Goal: Contribute content: Contribute content

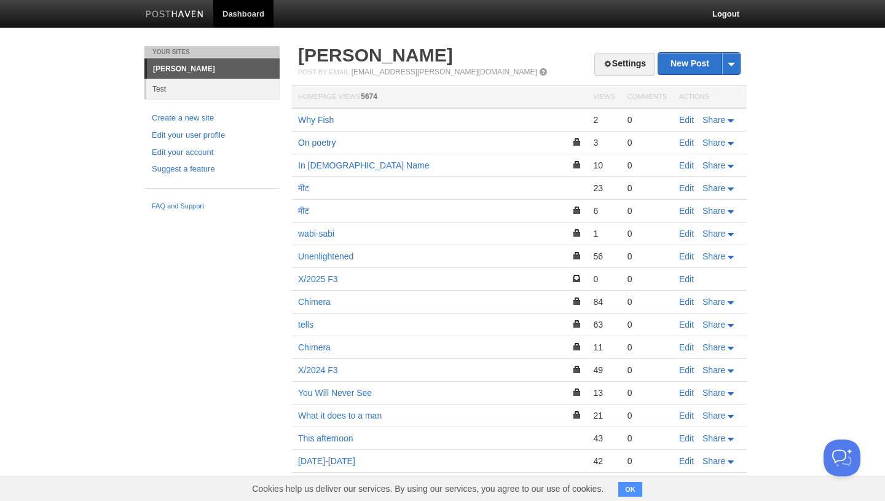
click at [333, 143] on link "On poetry" at bounding box center [316, 143] width 37 height 10
click at [692, 68] on link "New Post" at bounding box center [699, 64] width 82 height 22
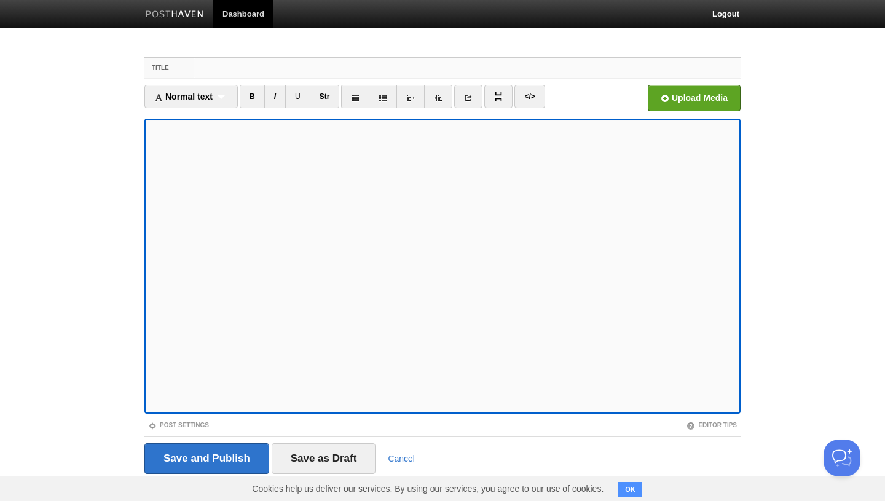
click at [251, 62] on input "Title" at bounding box center [467, 68] width 546 height 20
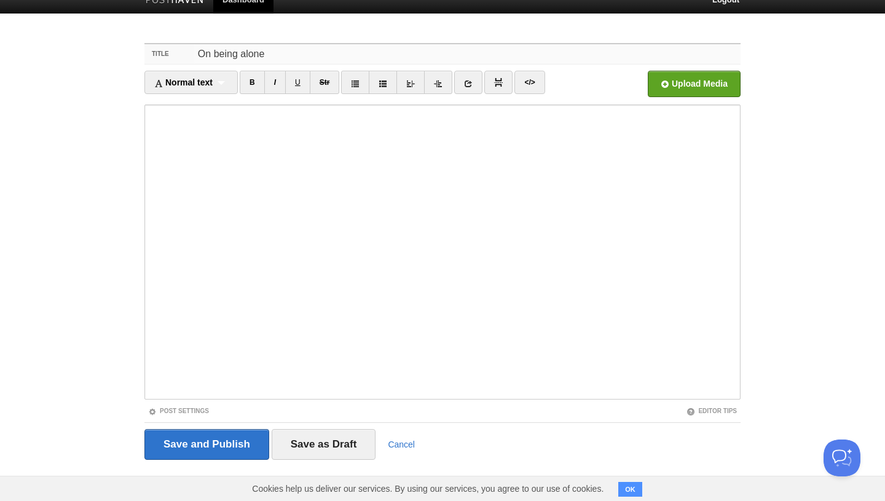
scroll to position [18, 0]
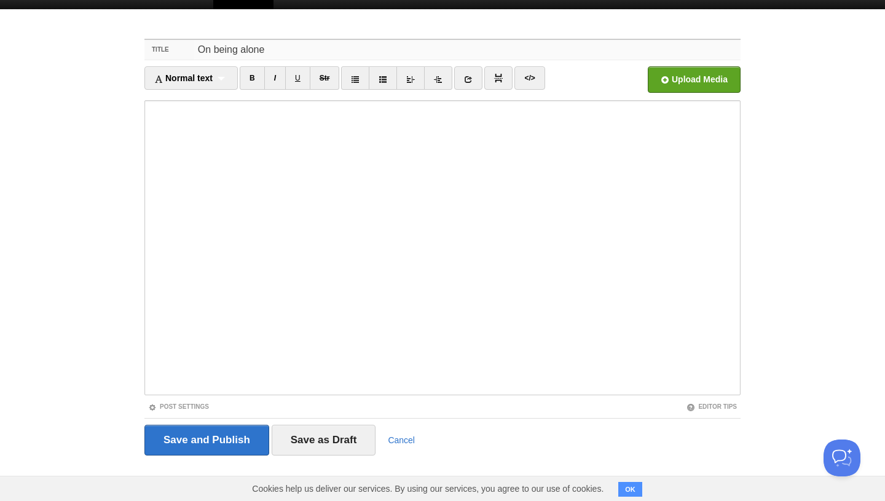
type input "On being alone"
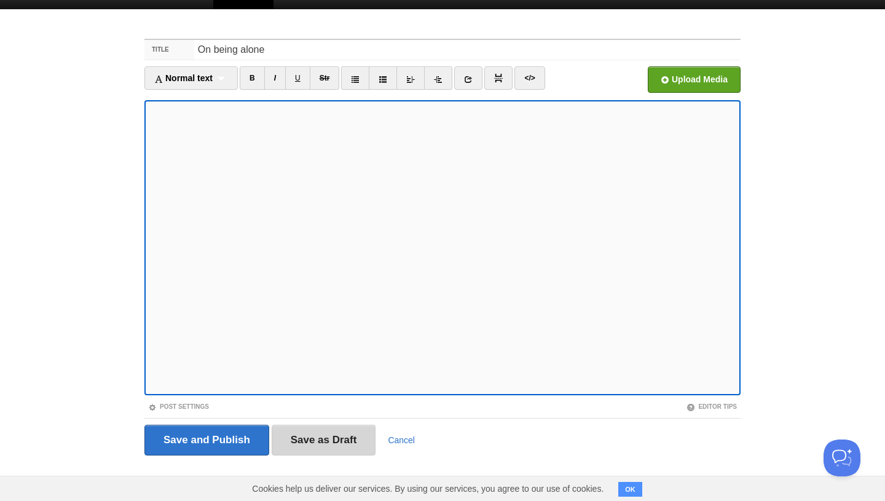
click at [283, 441] on input "Save as Draft" at bounding box center [324, 440] width 105 height 31
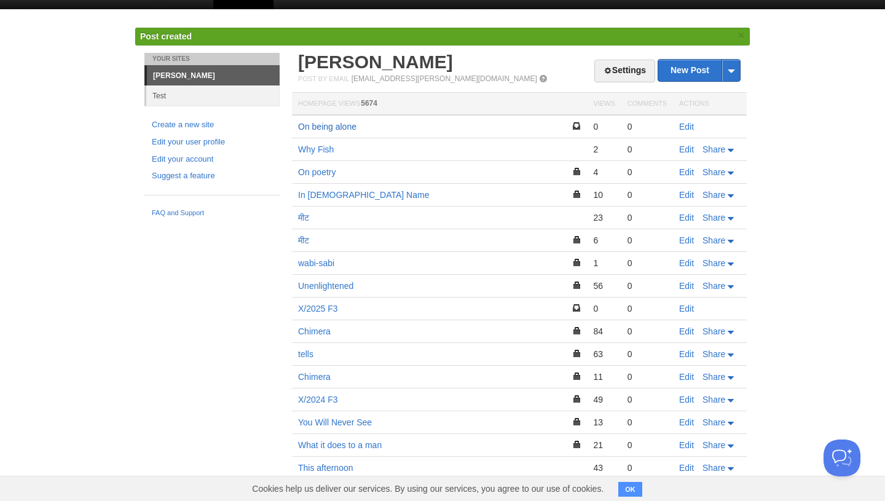
click at [336, 128] on link "On being alone" at bounding box center [327, 127] width 58 height 10
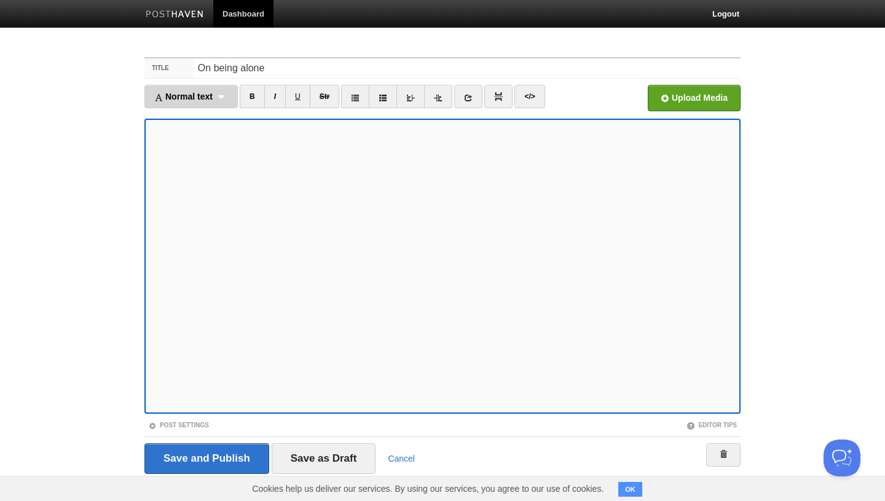
click at [213, 98] on span "Normal text" at bounding box center [183, 97] width 58 height 10
click at [203, 117] on link "Normal text" at bounding box center [191, 118] width 92 height 18
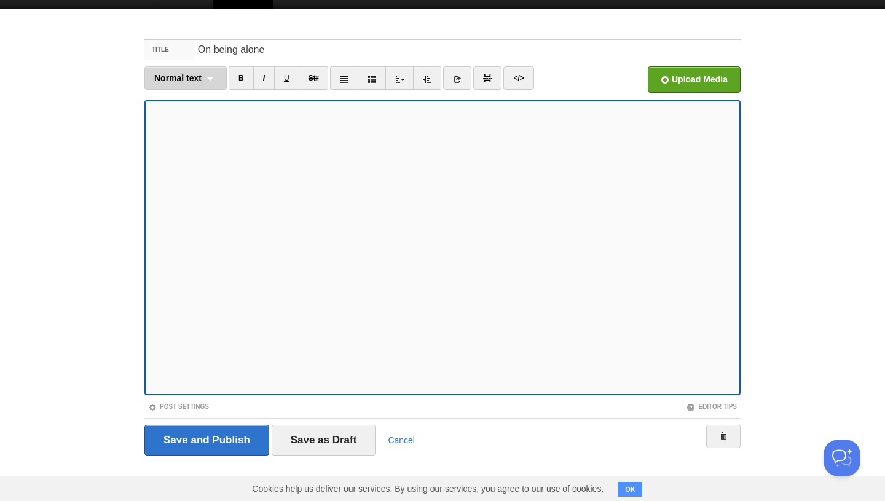
click at [200, 81] on span "Normal text" at bounding box center [177, 78] width 47 height 10
click at [195, 96] on link "Normal text" at bounding box center [185, 99] width 81 height 18
click at [221, 77] on div "Normal text Normal text Heading 1 Heading 2 Heading 3" at bounding box center [185, 77] width 82 height 23
click at [205, 118] on link "Heading 1" at bounding box center [185, 118] width 81 height 18
click at [202, 87] on div "Heading 1 Normal text Heading 1 Heading 2 Heading 3" at bounding box center [182, 77] width 76 height 23
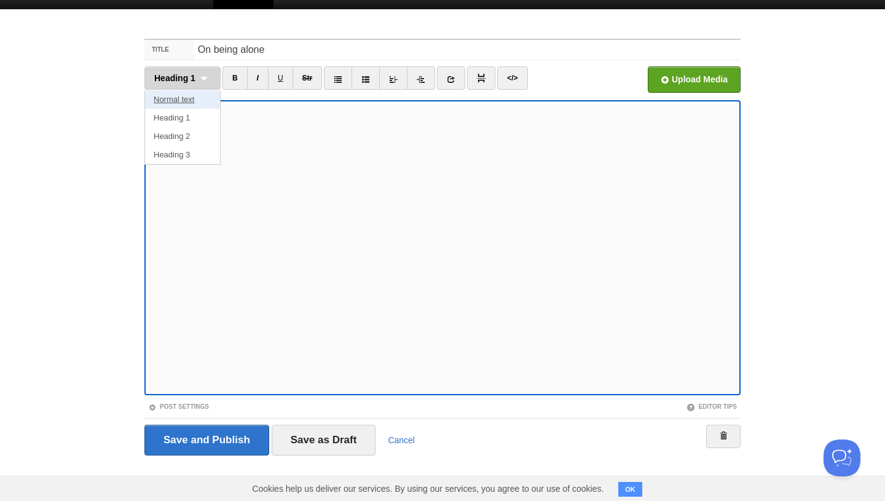
click at [194, 97] on link "Normal text" at bounding box center [182, 99] width 75 height 18
click at [188, 86] on div "Normal text Normal text Heading 1 Heading 2 Heading 3" at bounding box center [185, 77] width 82 height 23
click at [183, 102] on link "Normal text" at bounding box center [185, 99] width 81 height 18
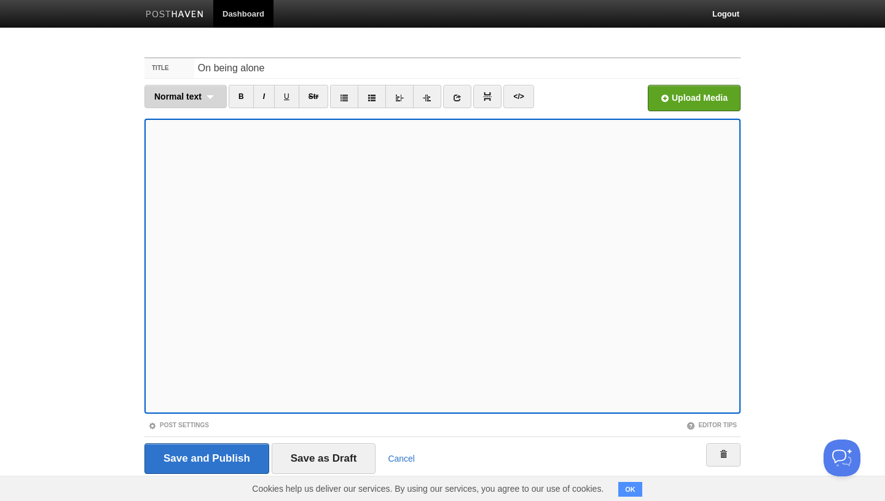
click at [196, 92] on span "Normal text" at bounding box center [177, 97] width 47 height 10
click at [184, 119] on link "Normal text" at bounding box center [185, 118] width 81 height 18
click at [346, 97] on icon at bounding box center [344, 97] width 9 height 9
click at [342, 101] on icon at bounding box center [344, 97] width 9 height 9
click at [266, 98] on link "I" at bounding box center [264, 96] width 22 height 23
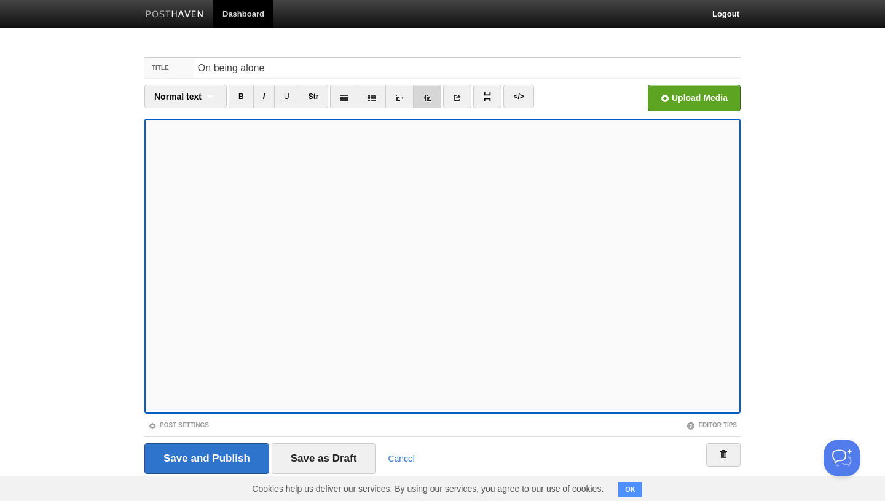
click at [429, 98] on icon at bounding box center [427, 97] width 9 height 9
click at [345, 97] on icon at bounding box center [344, 97] width 9 height 9
click at [197, 100] on span "Normal text" at bounding box center [177, 97] width 47 height 10
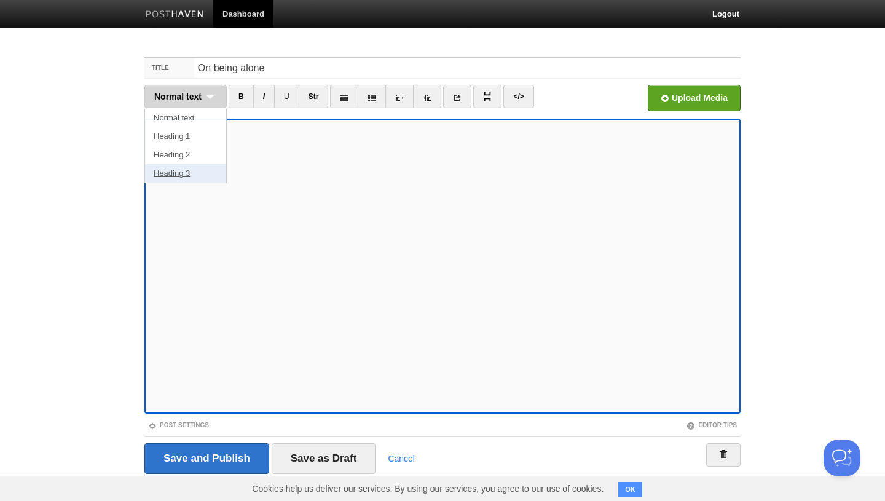
click at [184, 168] on link "Heading 3" at bounding box center [185, 173] width 81 height 18
click at [172, 98] on span "Heading 3" at bounding box center [174, 97] width 41 height 10
click at [172, 116] on link "Normal text" at bounding box center [182, 118] width 75 height 18
